Goal: Task Accomplishment & Management: Use online tool/utility

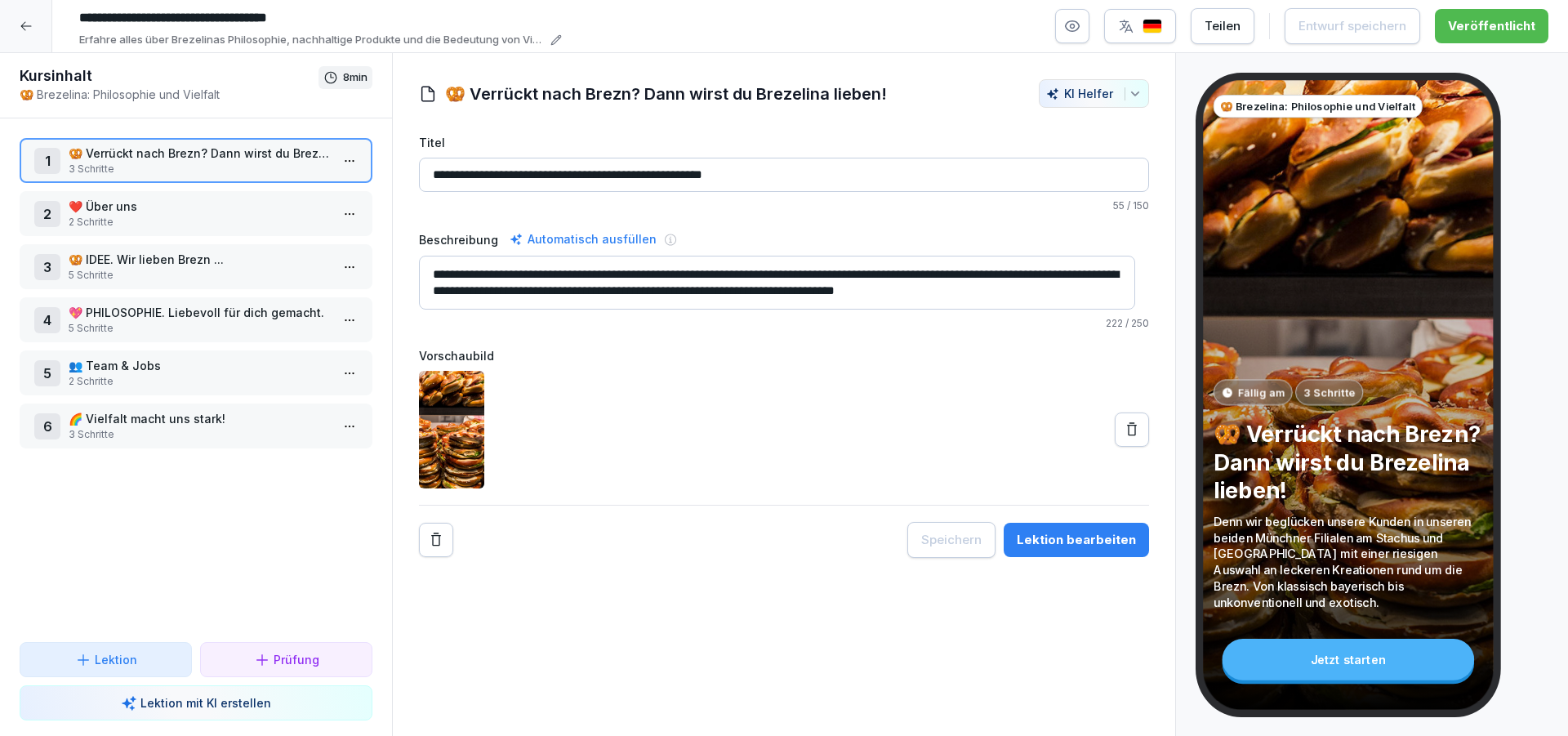
click at [28, 27] on icon at bounding box center [26, 26] width 13 height 13
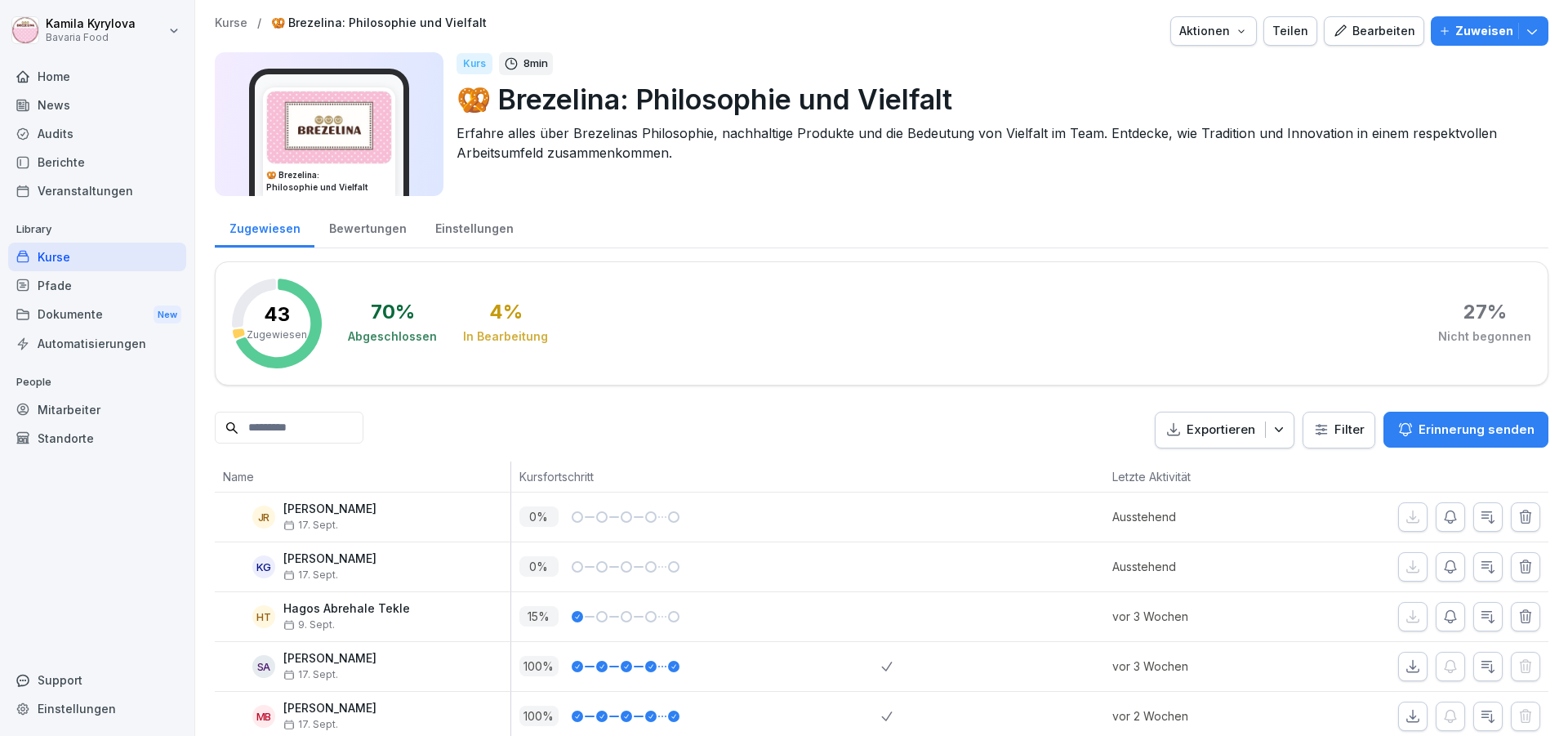
click at [49, 255] on div "Kurse" at bounding box center [97, 256] width 178 height 29
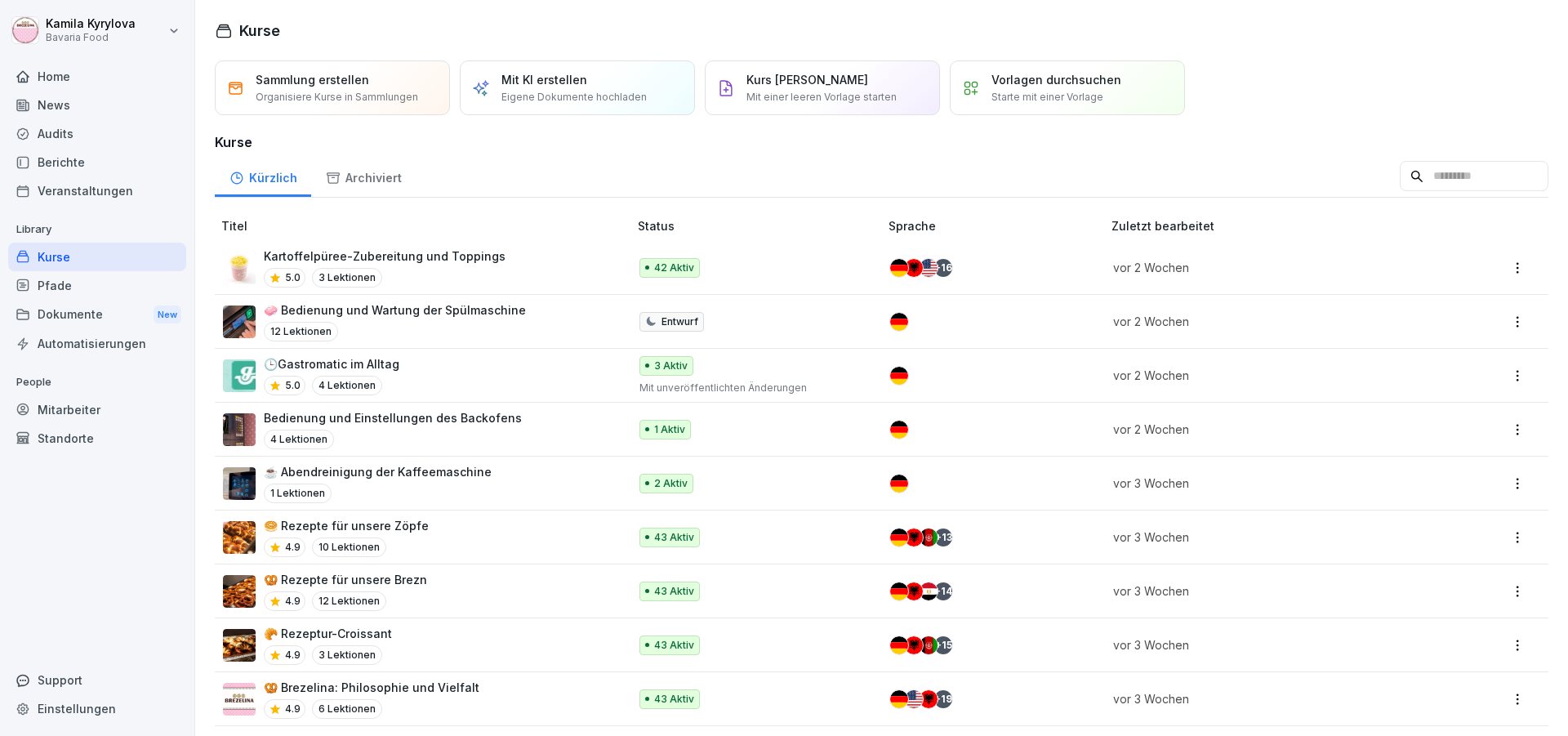
click at [419, 256] on p "Kartoffelpüree-Zubereitung und Toppings" at bounding box center [385, 256] width 242 height 17
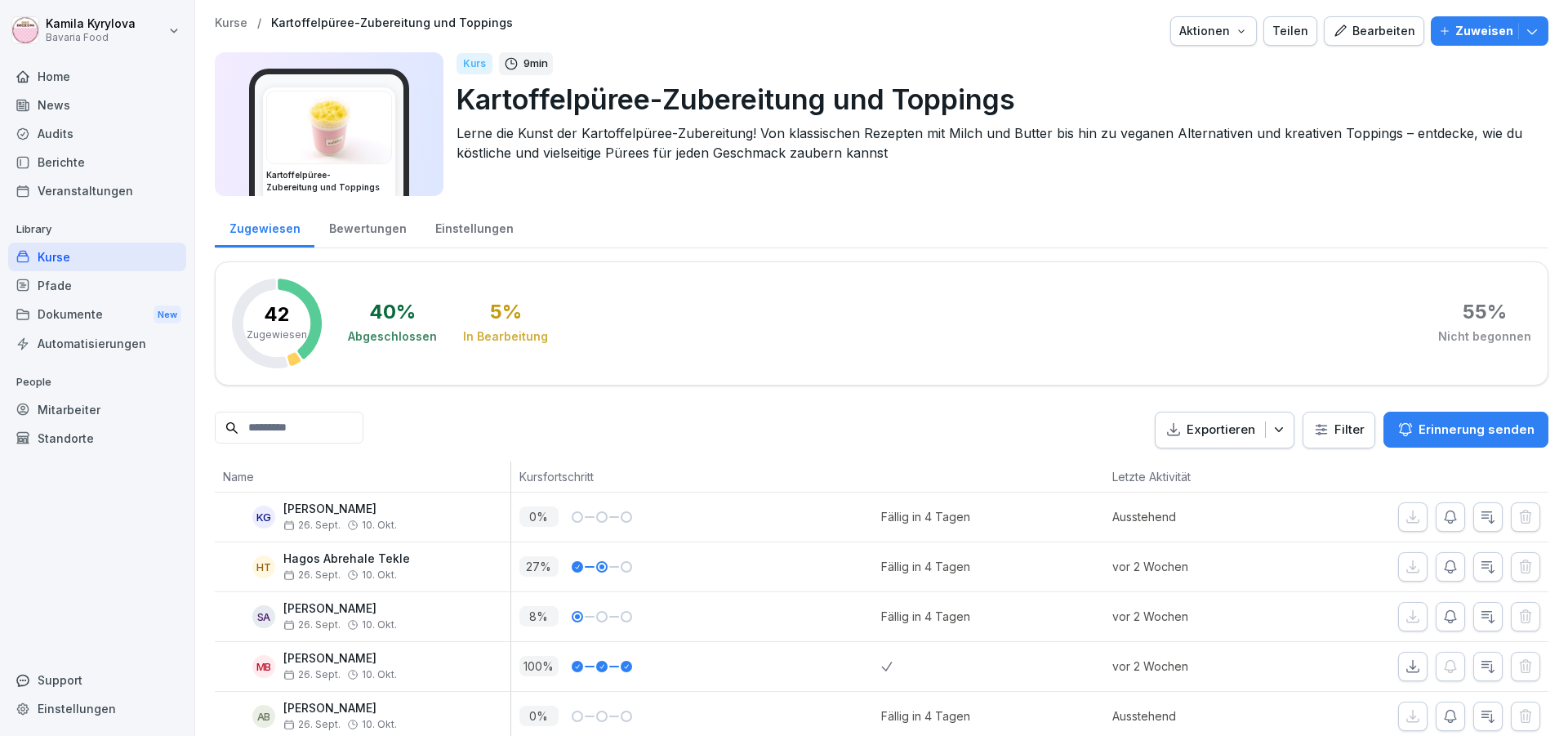
click at [1355, 26] on div "Bearbeiten" at bounding box center [1374, 30] width 83 height 18
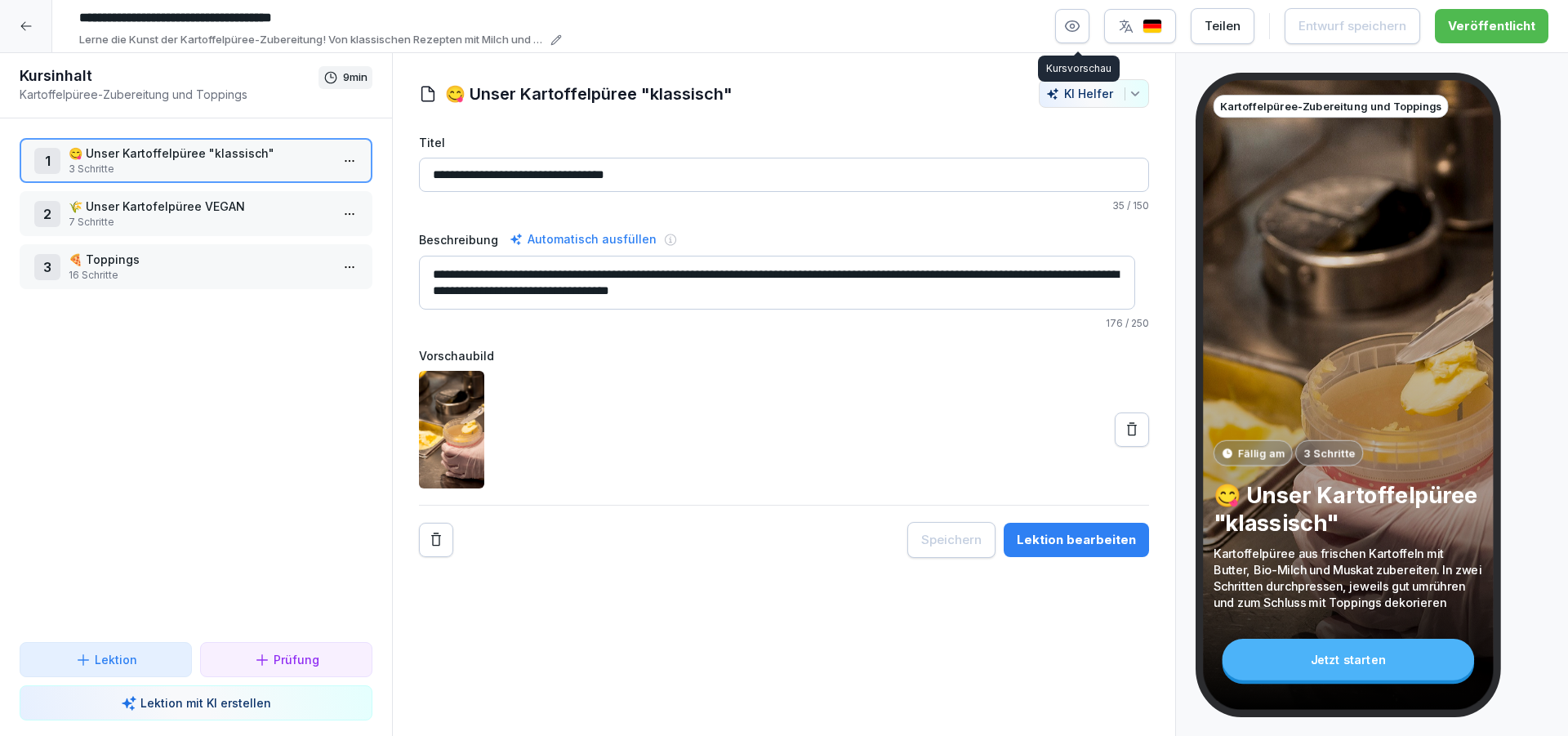
click at [1079, 23] on icon "button" at bounding box center [1072, 26] width 17 height 17
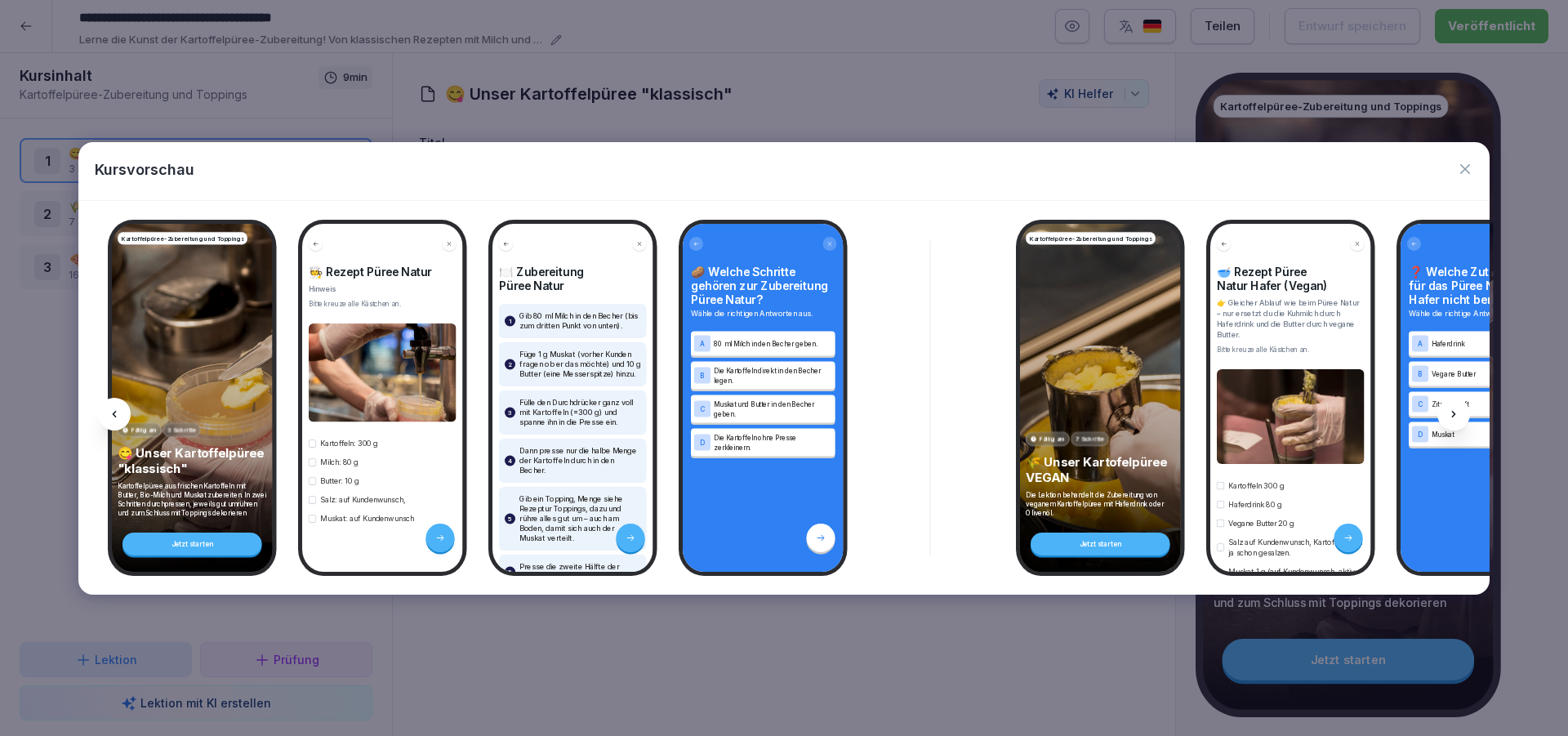
click at [1445, 414] on div at bounding box center [1454, 415] width 33 height 33
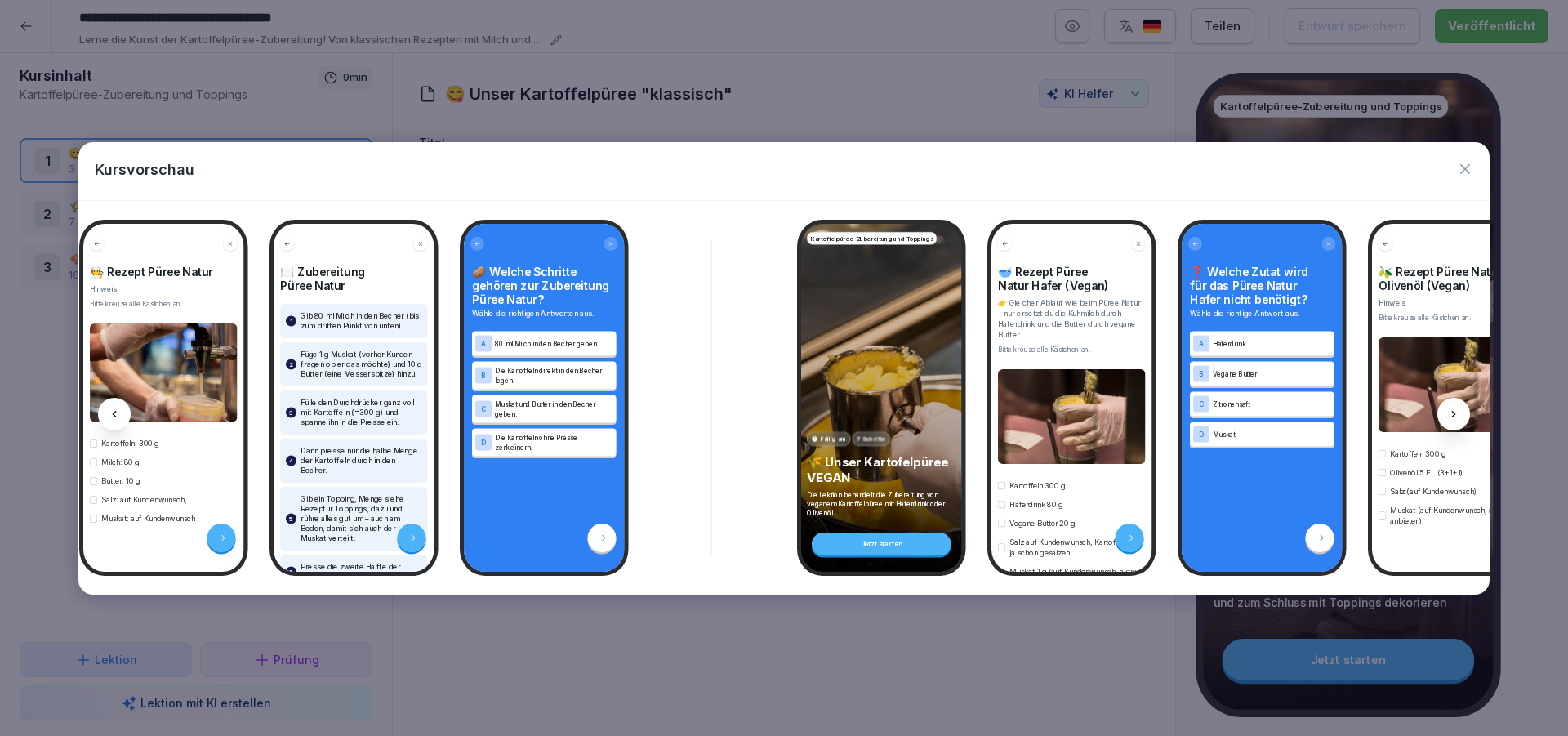
click at [1445, 414] on div at bounding box center [1454, 415] width 33 height 33
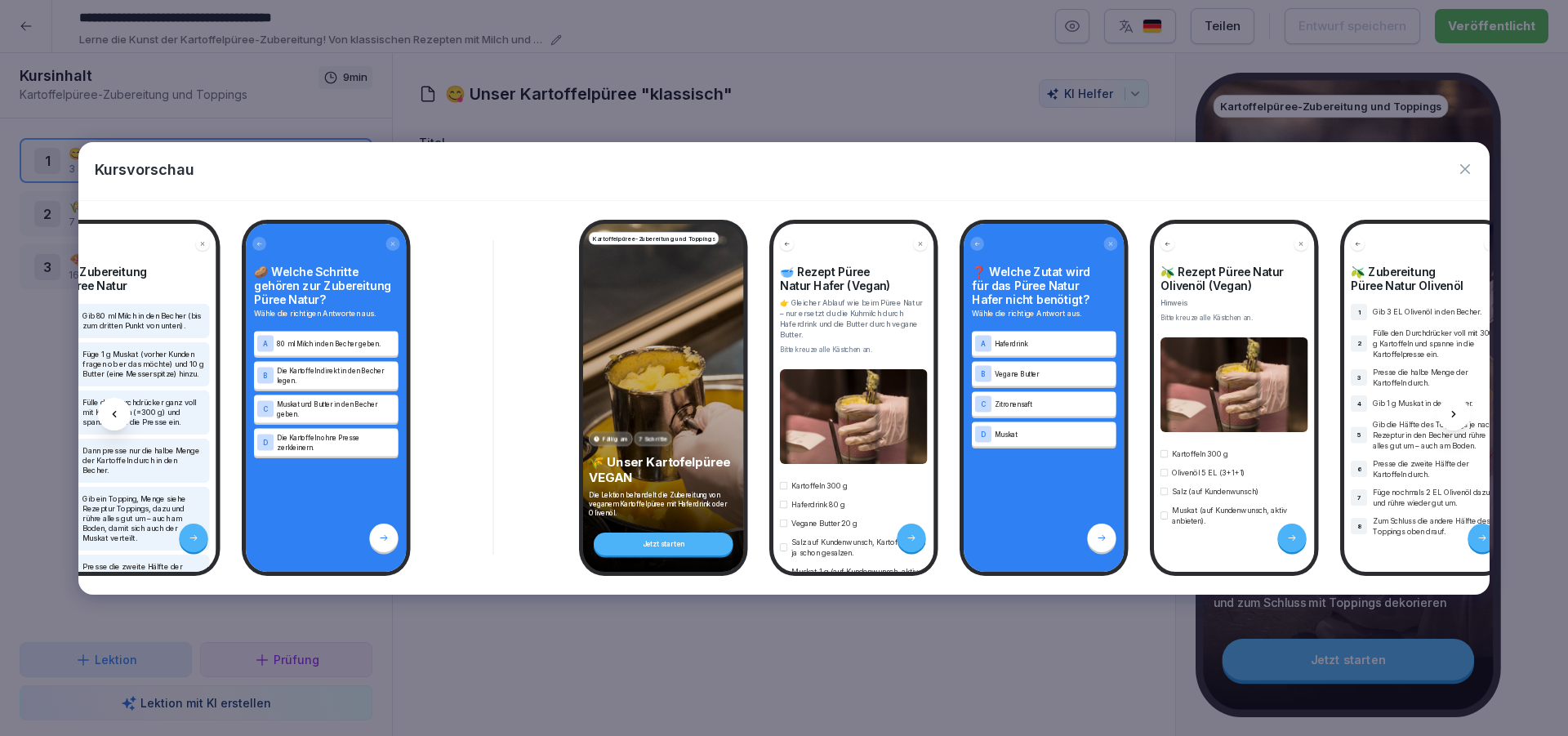
click at [1445, 414] on div at bounding box center [1454, 415] width 33 height 33
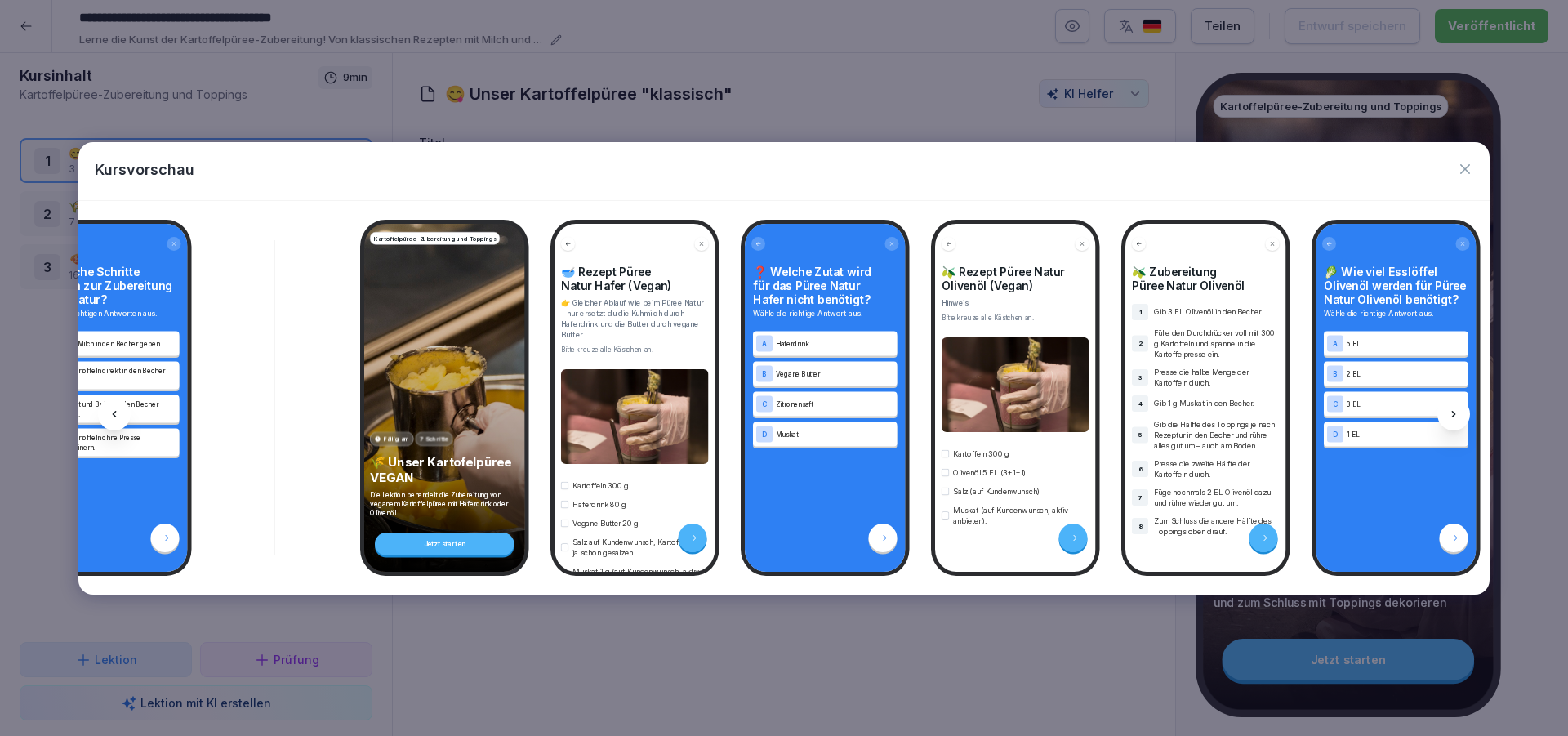
click at [1445, 414] on div at bounding box center [1454, 415] width 33 height 33
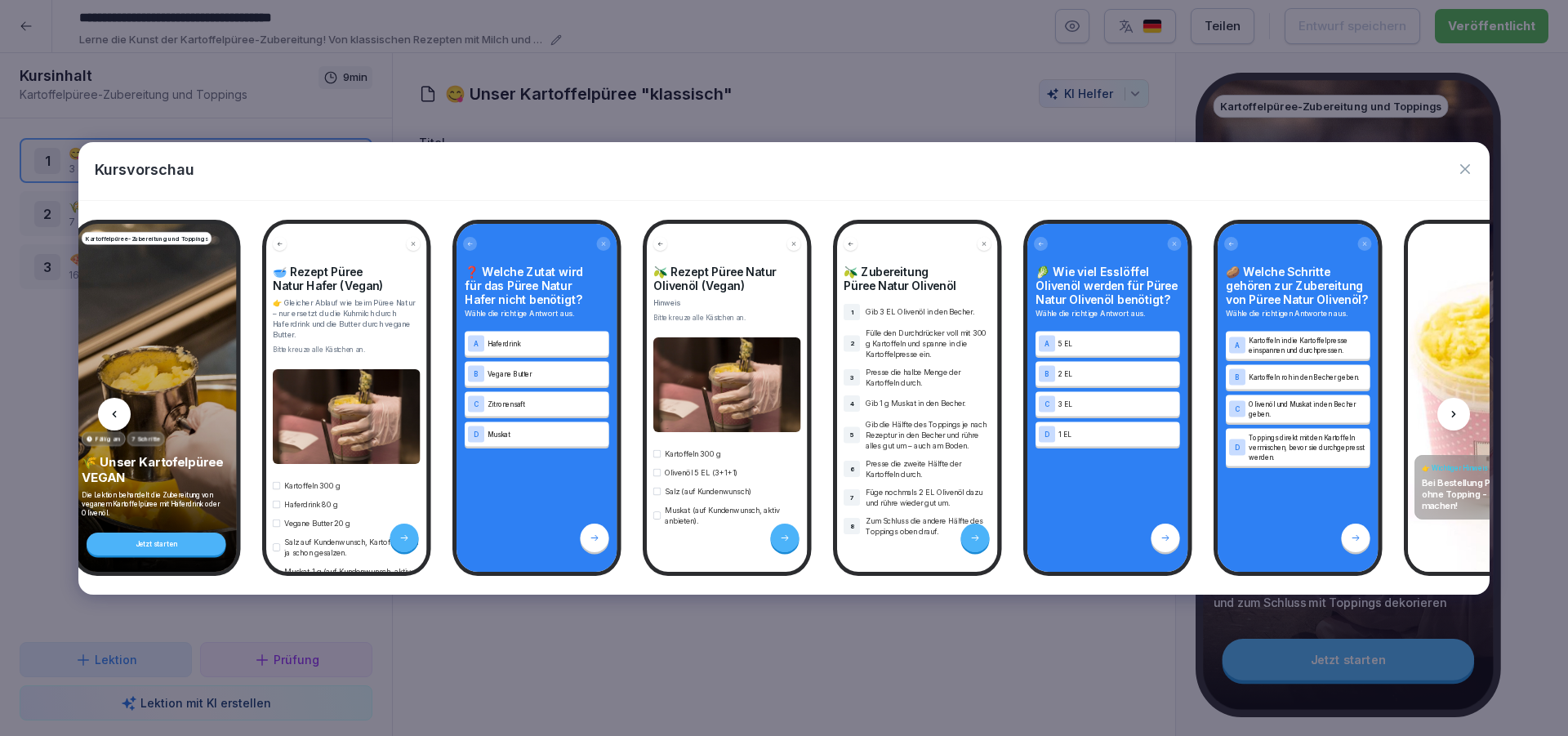
click at [1445, 414] on div at bounding box center [1454, 415] width 33 height 33
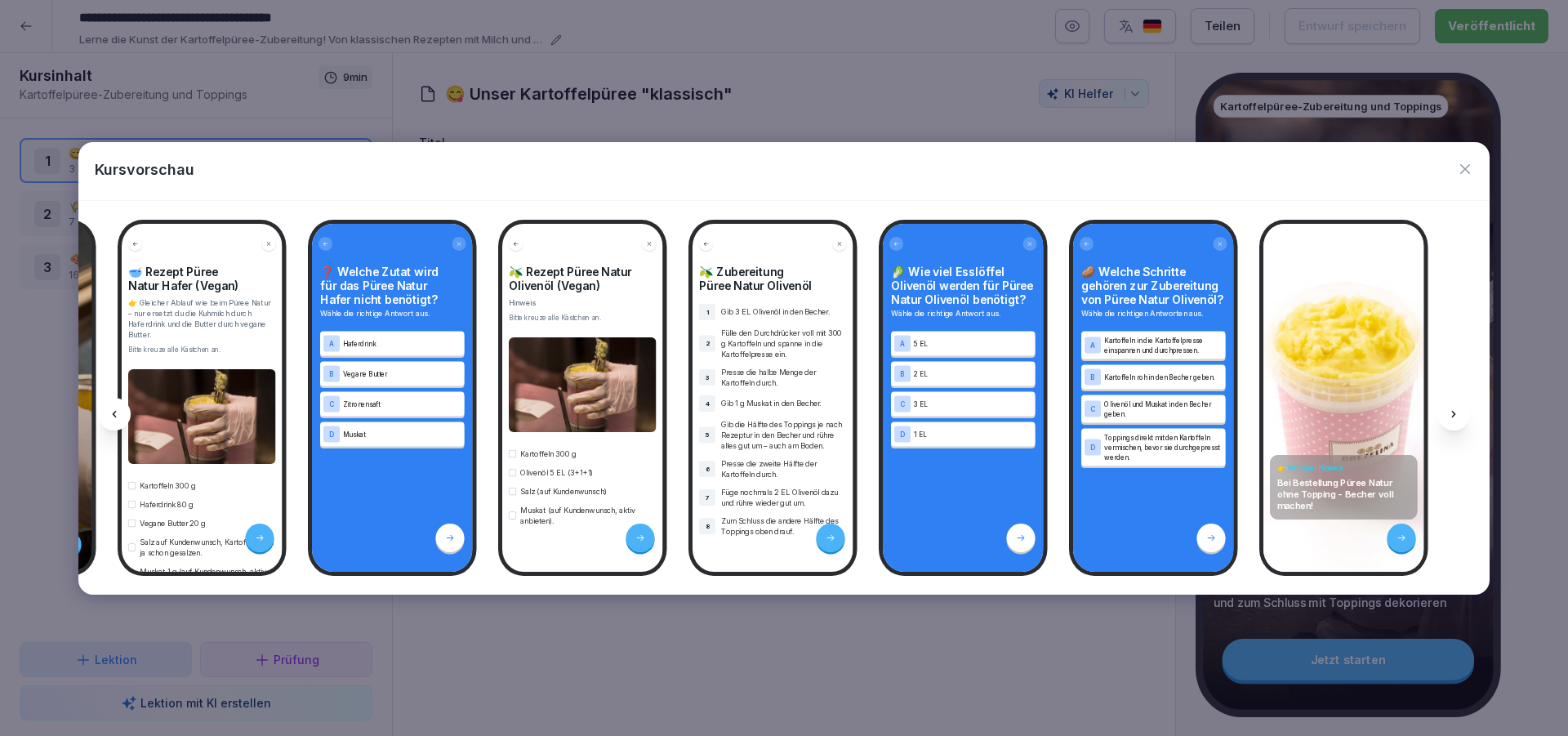
click at [1445, 414] on div at bounding box center [1454, 415] width 33 height 33
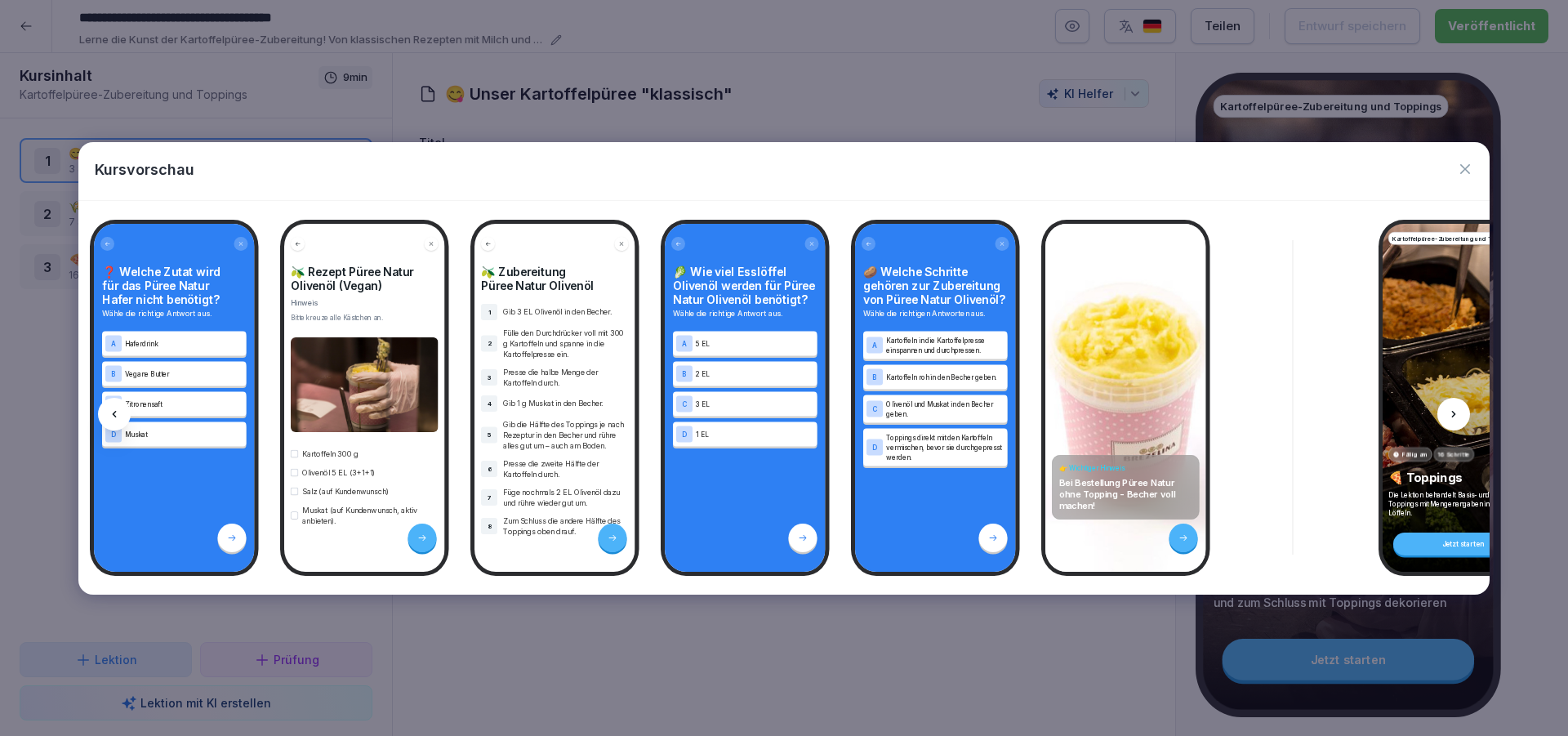
click at [1445, 414] on div at bounding box center [1454, 415] width 33 height 33
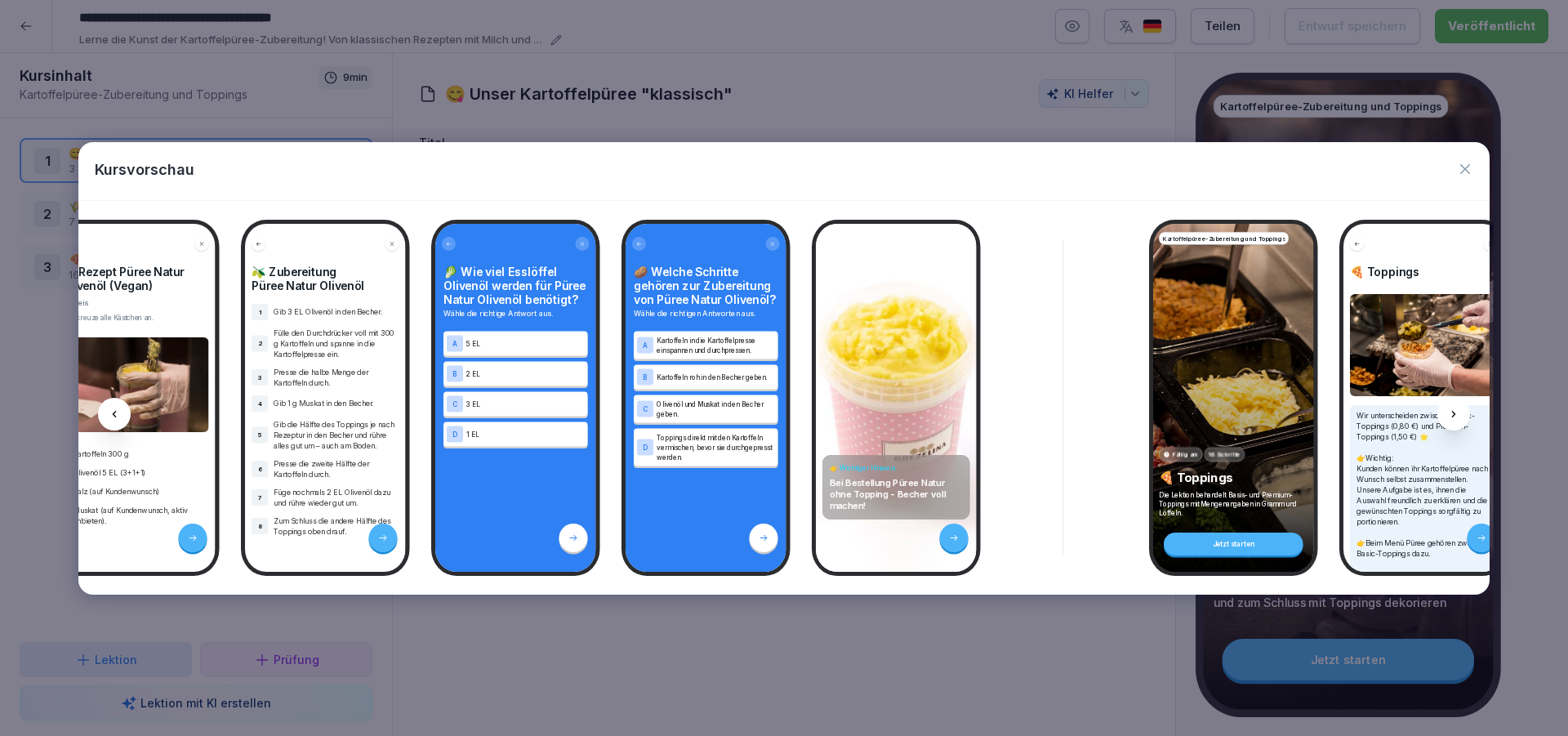
click at [1445, 414] on div at bounding box center [1454, 415] width 33 height 33
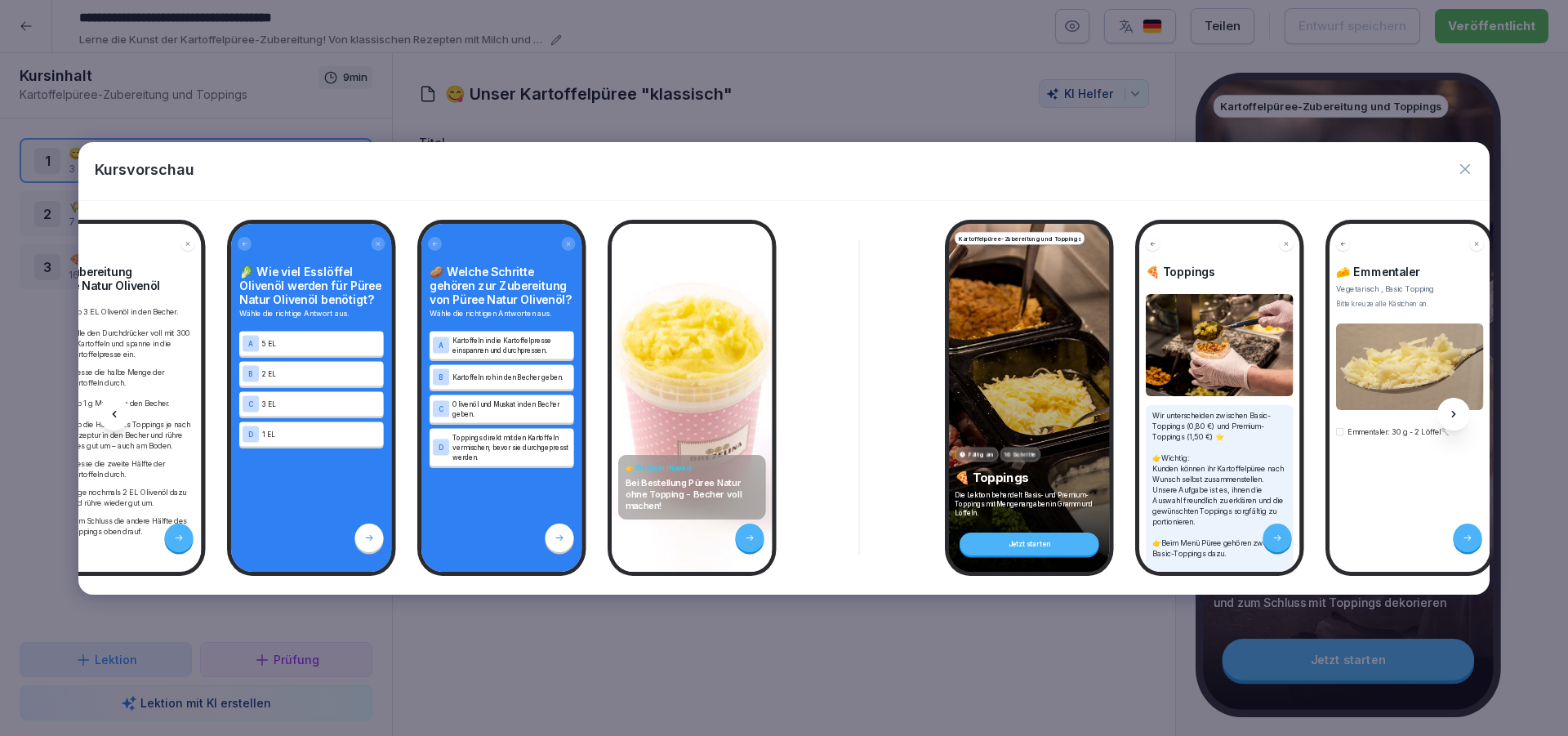
click at [1445, 414] on div at bounding box center [1454, 415] width 33 height 33
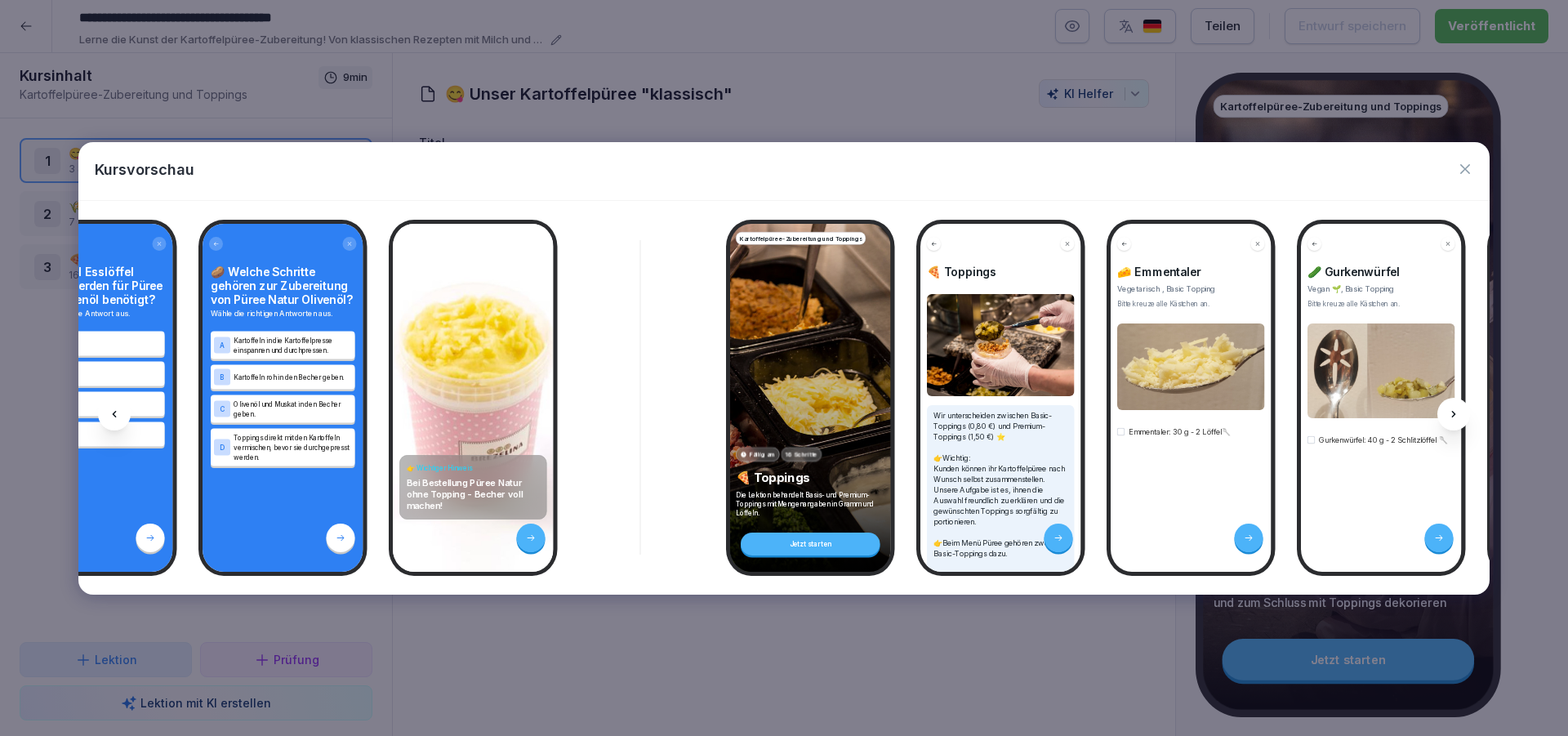
click at [1445, 414] on div at bounding box center [1454, 415] width 33 height 33
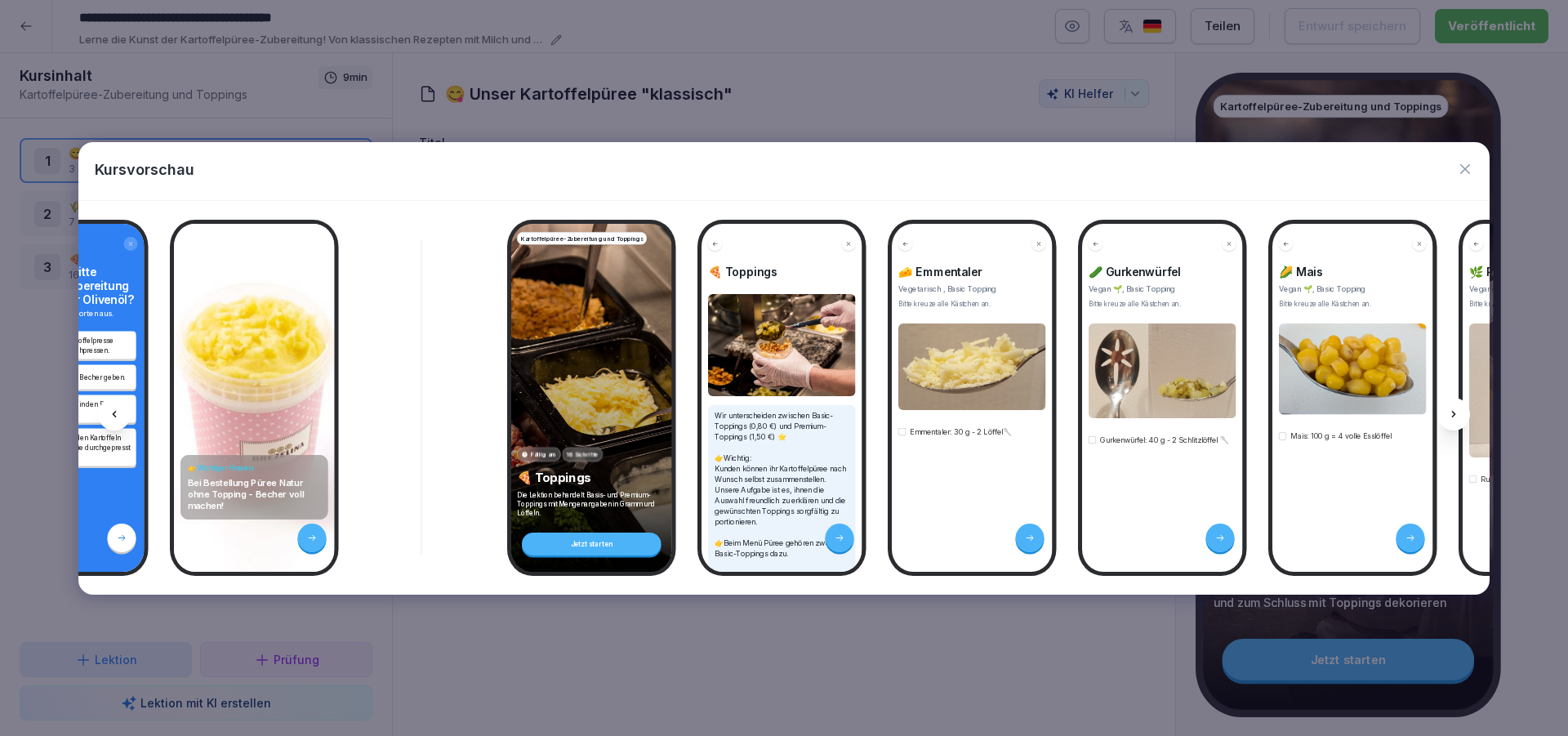
click at [1445, 414] on div at bounding box center [1454, 415] width 33 height 33
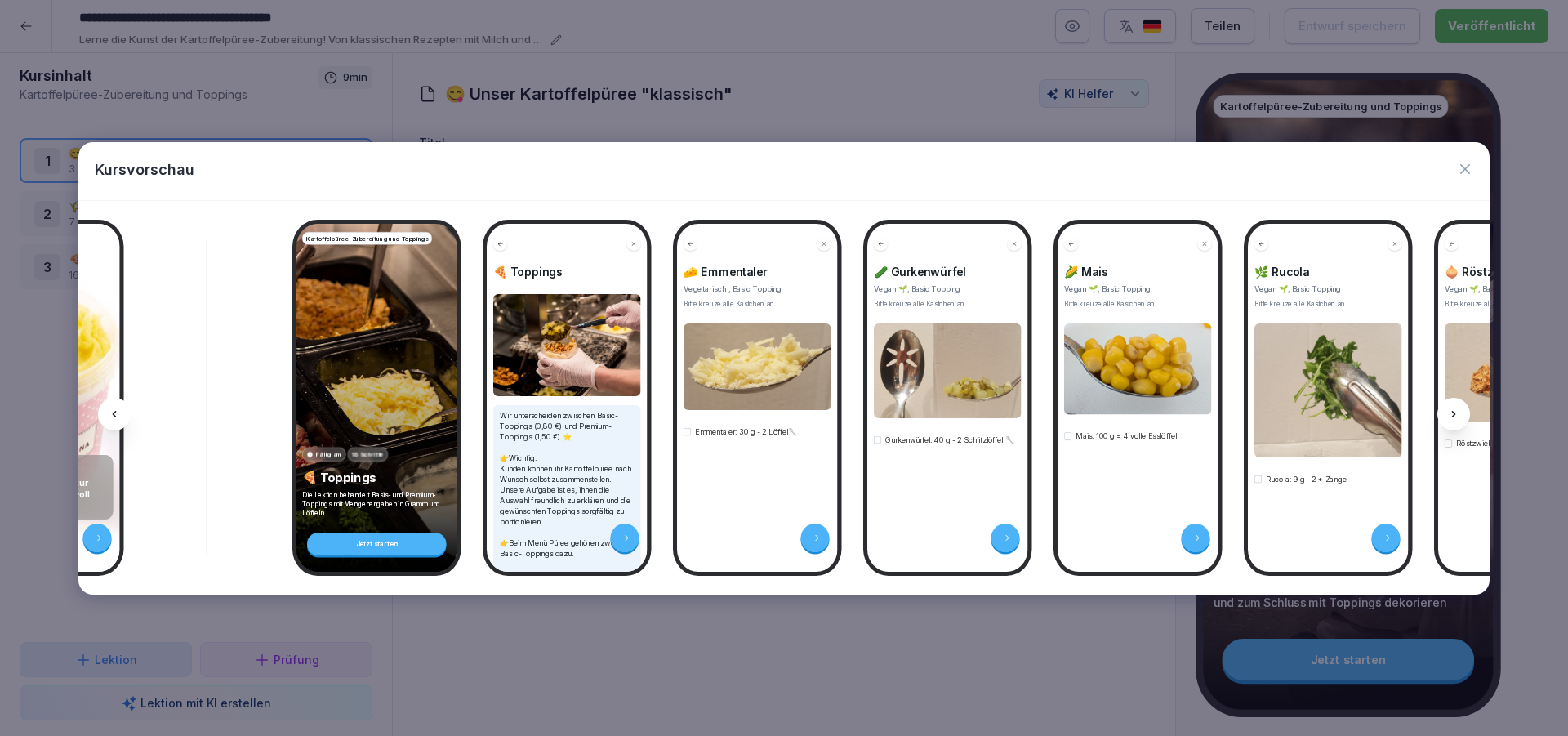
scroll to position [0, 2397]
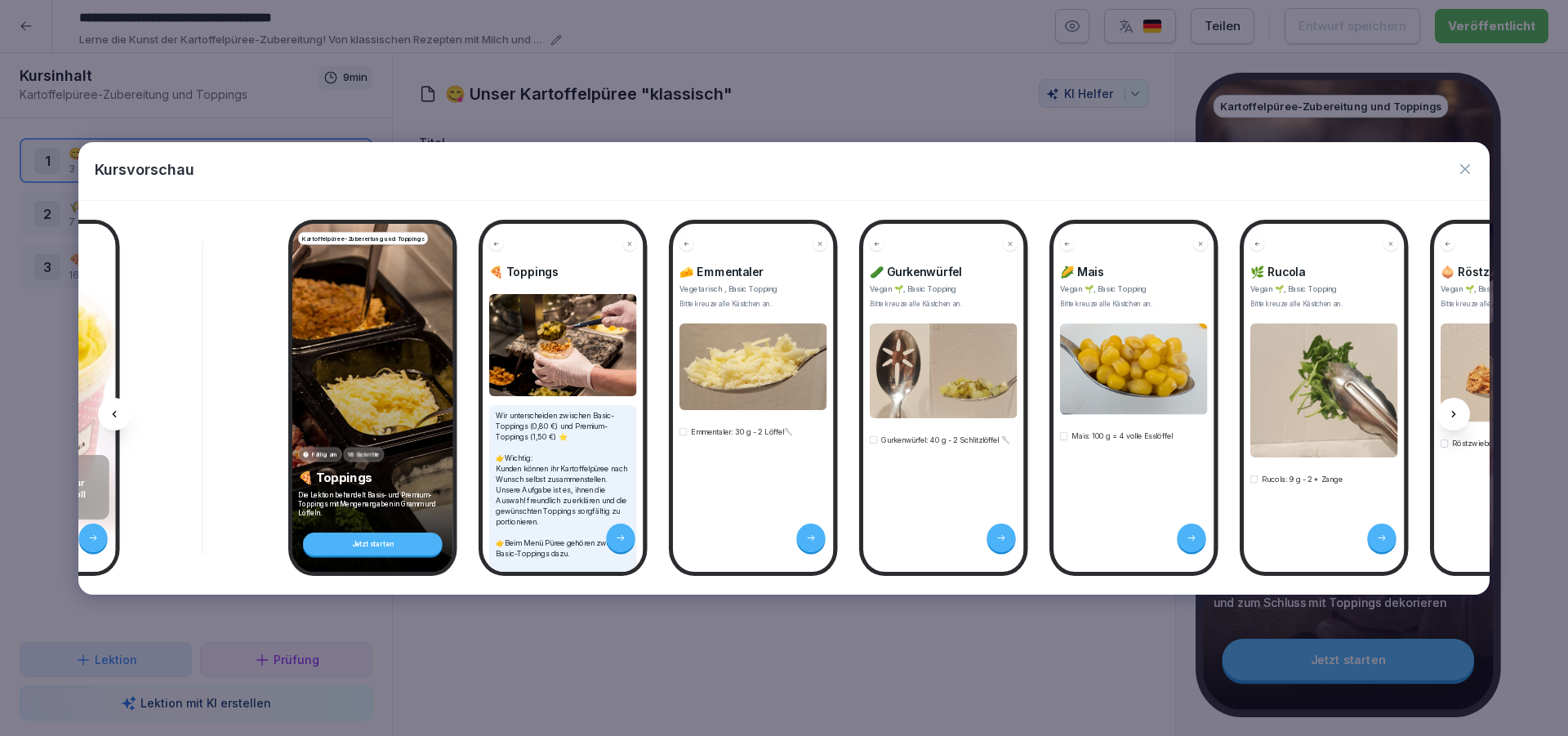
click at [1445, 414] on div at bounding box center [1454, 415] width 33 height 33
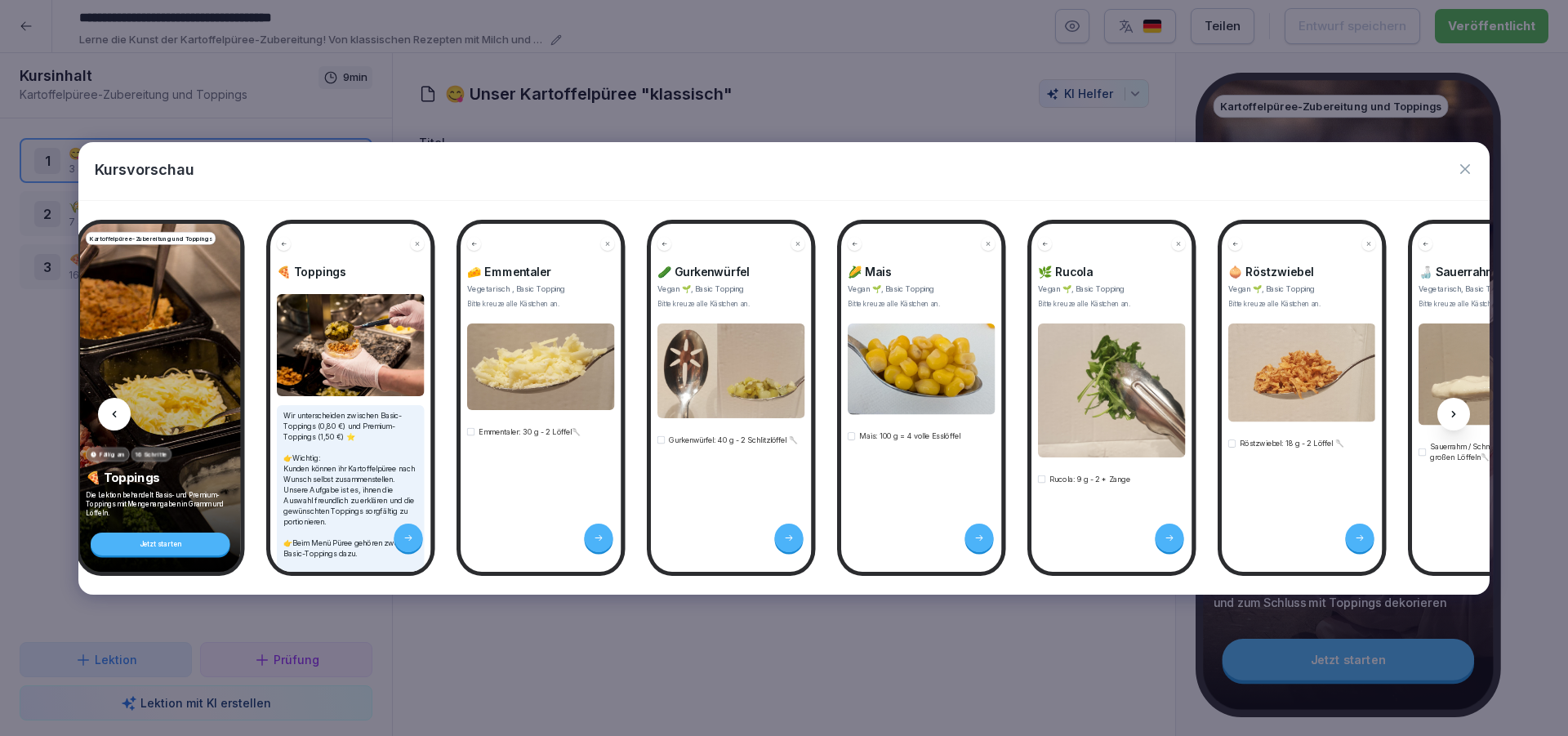
scroll to position [0, 2615]
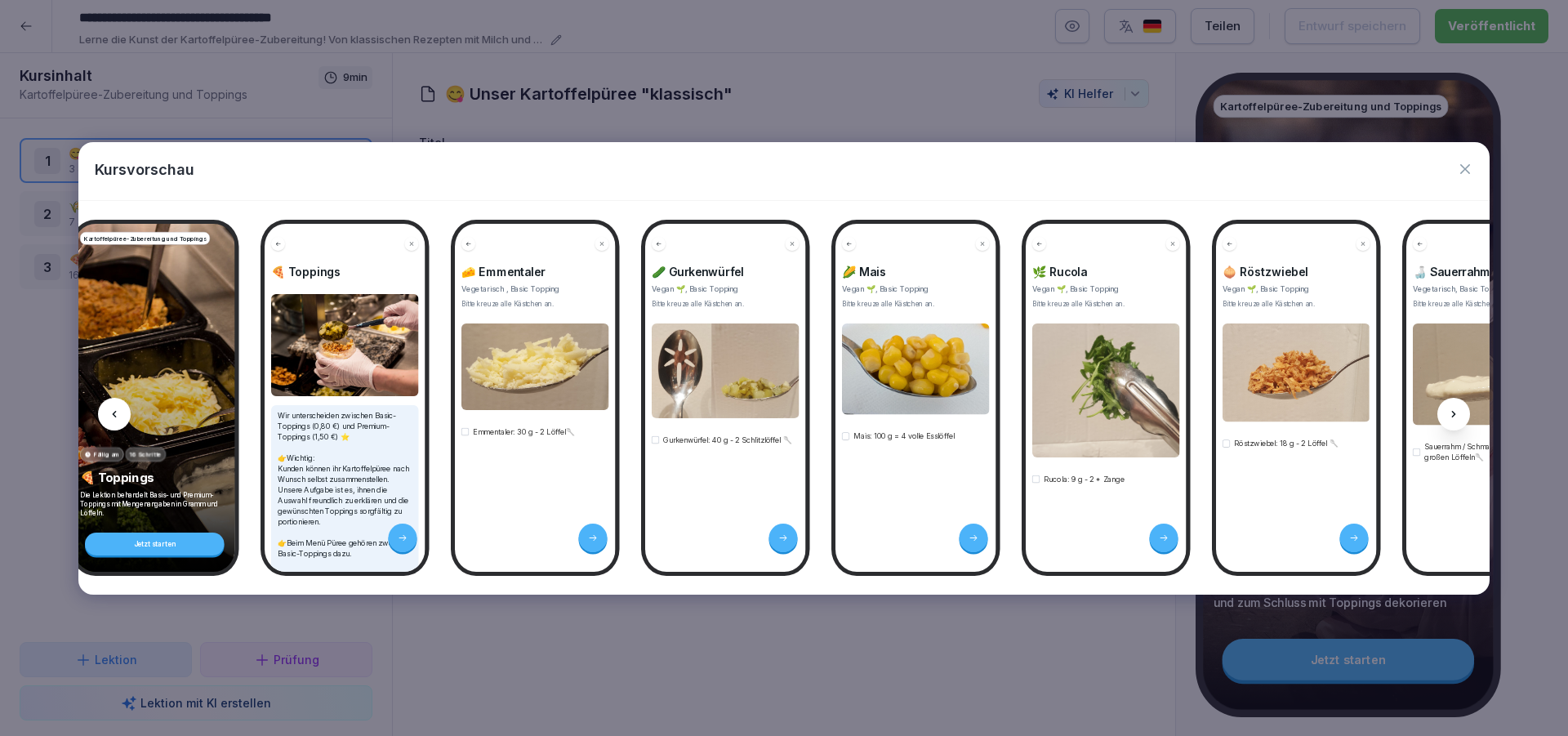
click at [996, 668] on div at bounding box center [784, 368] width 1568 height 736
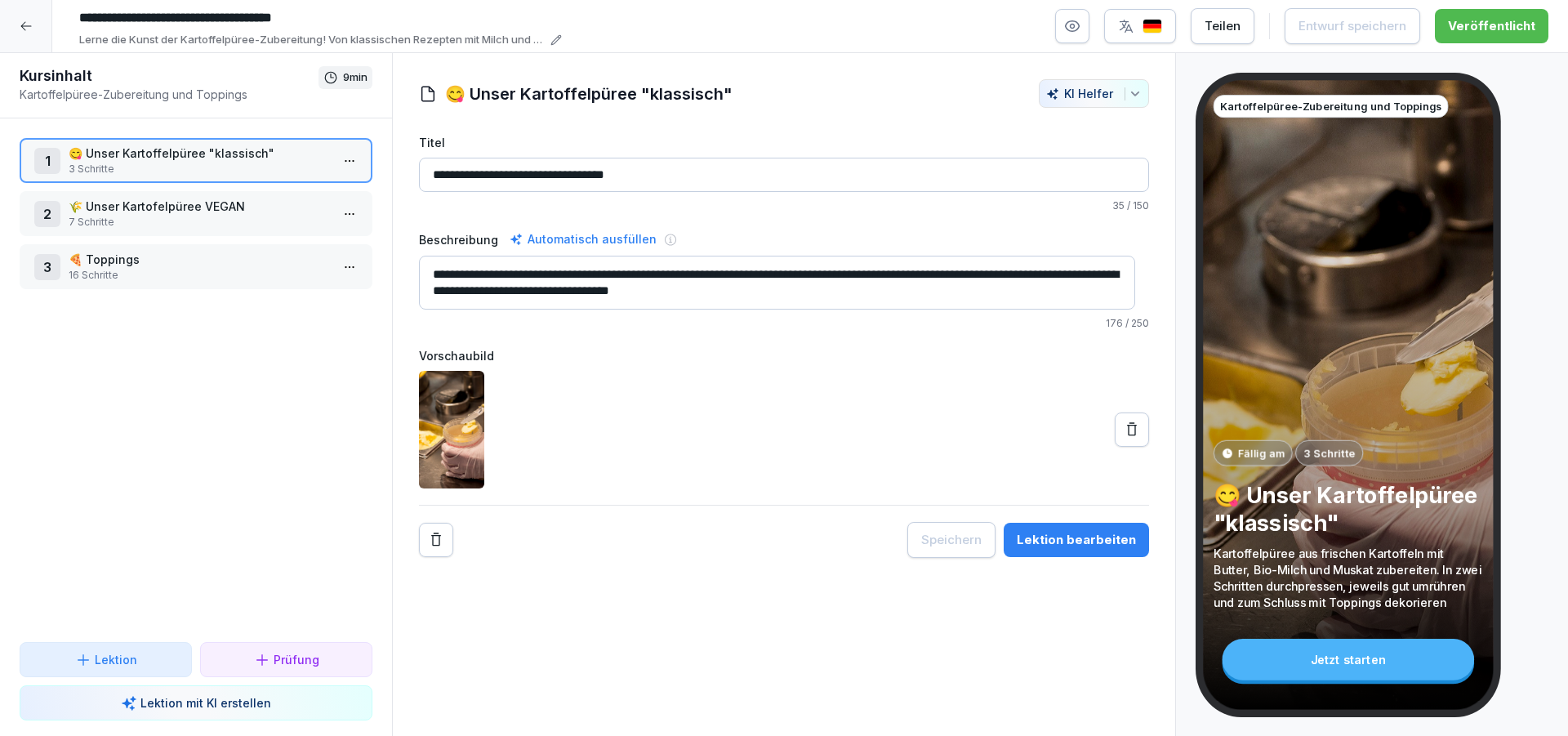
click at [342, 268] on html "**********" at bounding box center [784, 368] width 1568 height 736
click at [308, 305] on div "Schritte bearbeiten" at bounding box center [274, 300] width 125 height 17
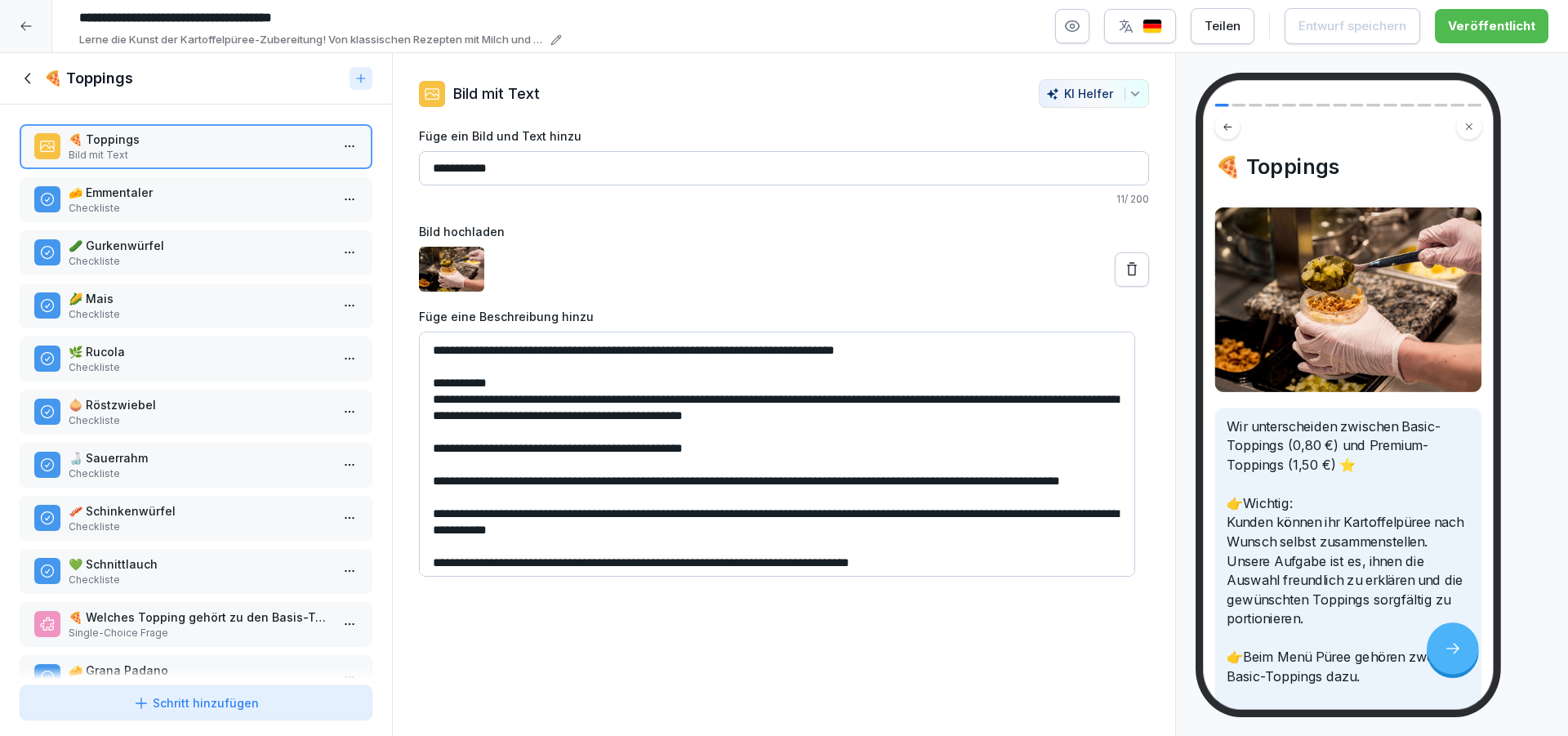
click at [214, 296] on p "🌽 Mais" at bounding box center [199, 299] width 261 height 17
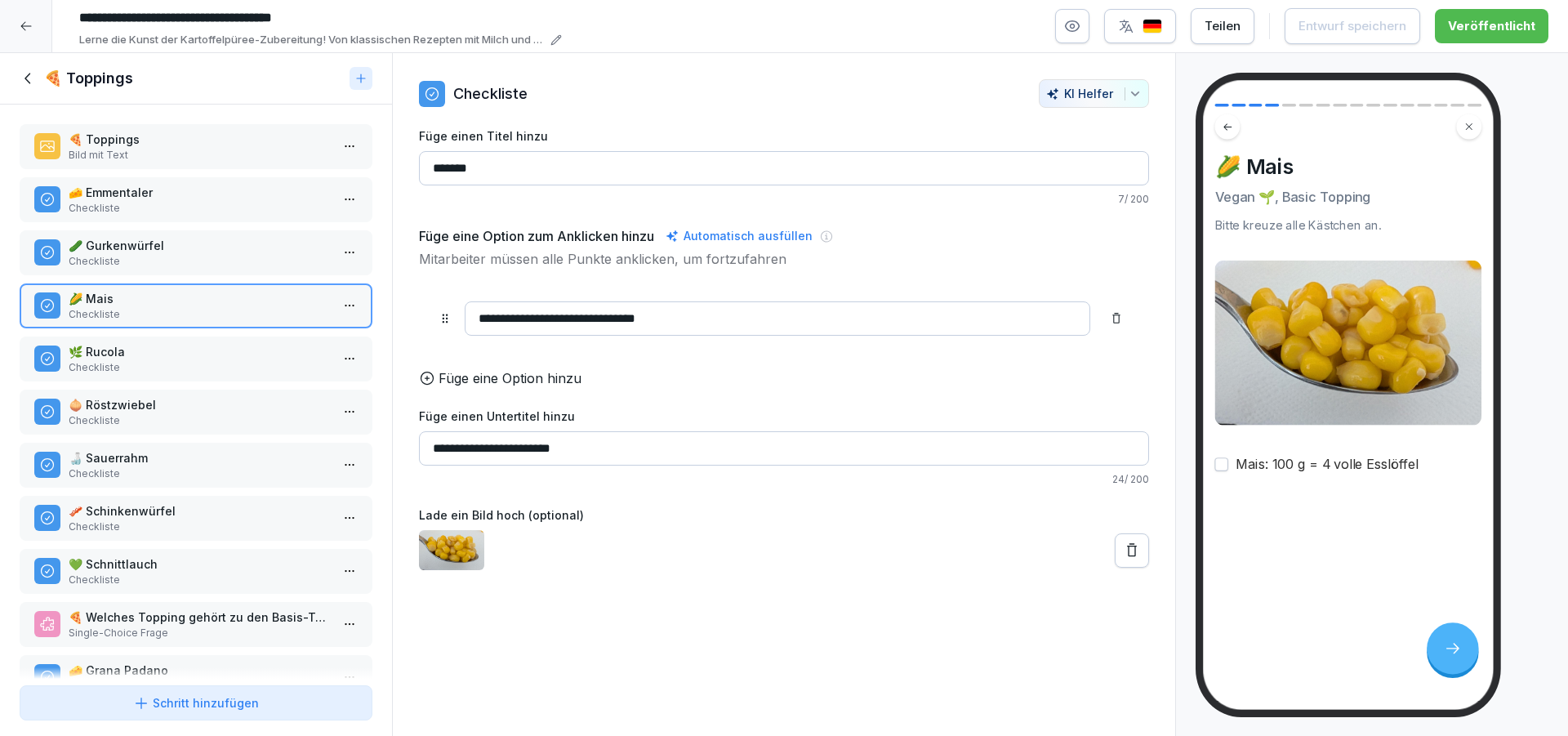
click at [654, 608] on div "**********" at bounding box center [784, 395] width 784 height 684
